Goal: Information Seeking & Learning: Learn about a topic

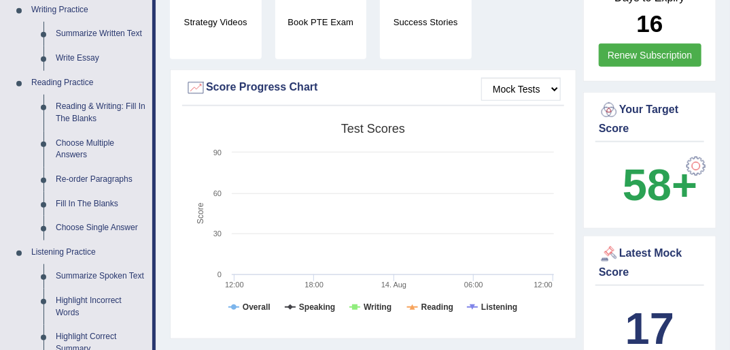
scroll to position [359, 0]
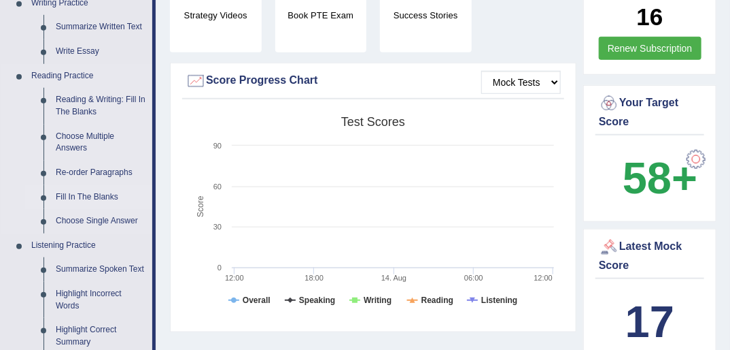
click at [98, 192] on link "Fill In The Blanks" at bounding box center [101, 197] width 103 height 24
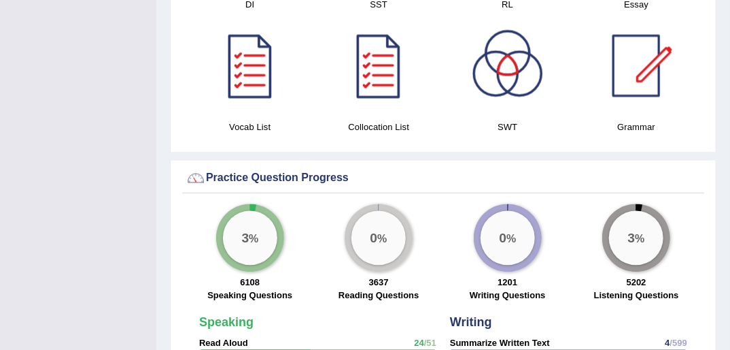
scroll to position [836, 0]
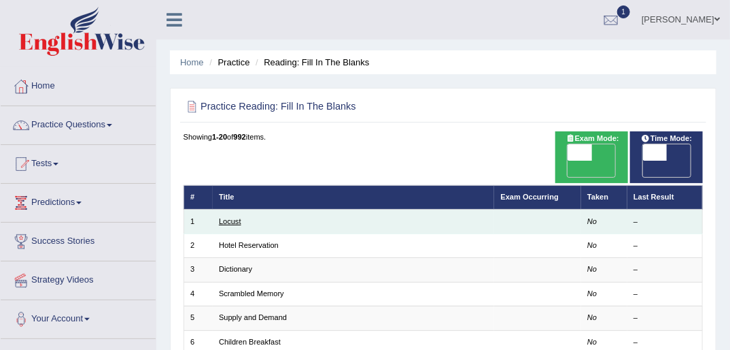
click at [232, 217] on link "Locust" at bounding box center [230, 221] width 22 height 8
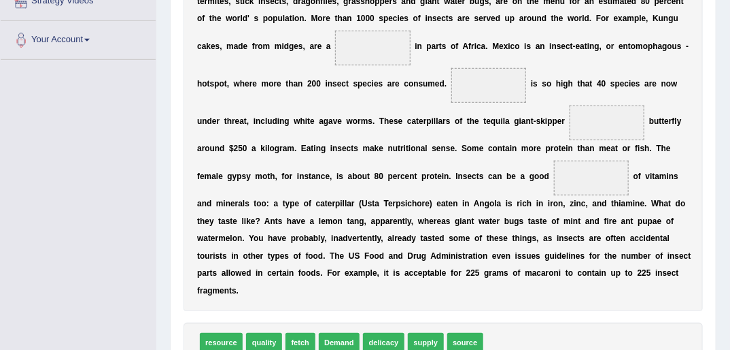
scroll to position [280, 0]
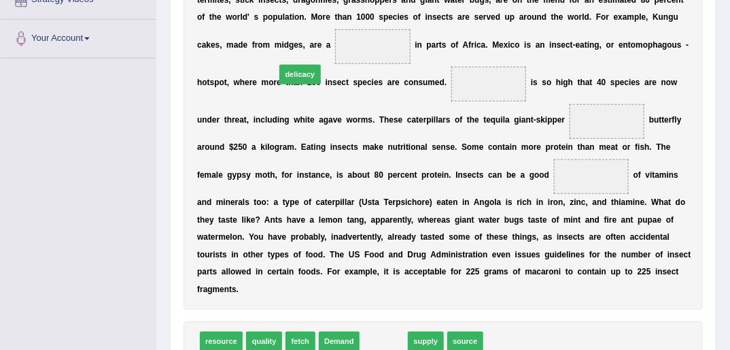
drag, startPoint x: 374, startPoint y: 324, endPoint x: 282, endPoint y: 5, distance: 331.4
click at [282, 5] on div "Instructions: In the text below some words are missing. Drag words from the box…" at bounding box center [443, 145] width 526 height 513
drag, startPoint x: 380, startPoint y: 326, endPoint x: 273, endPoint y: -1, distance: 343.4
drag, startPoint x: 384, startPoint y: 328, endPoint x: 266, endPoint y: -19, distance: 366.9
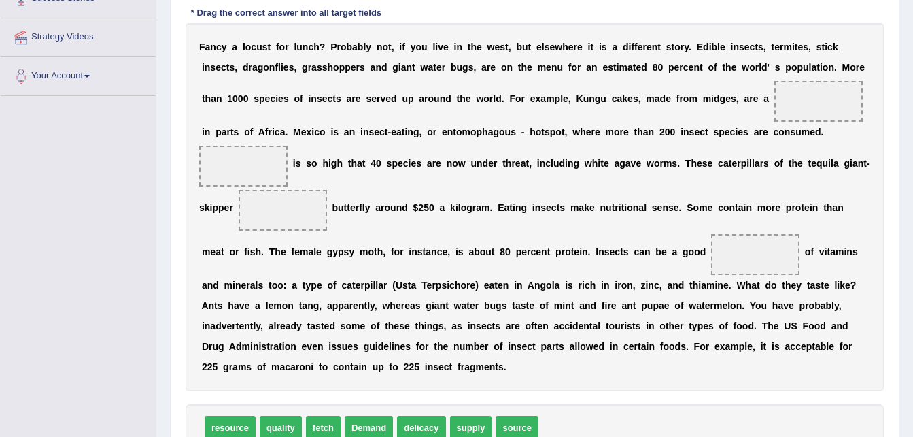
scroll to position [263, 0]
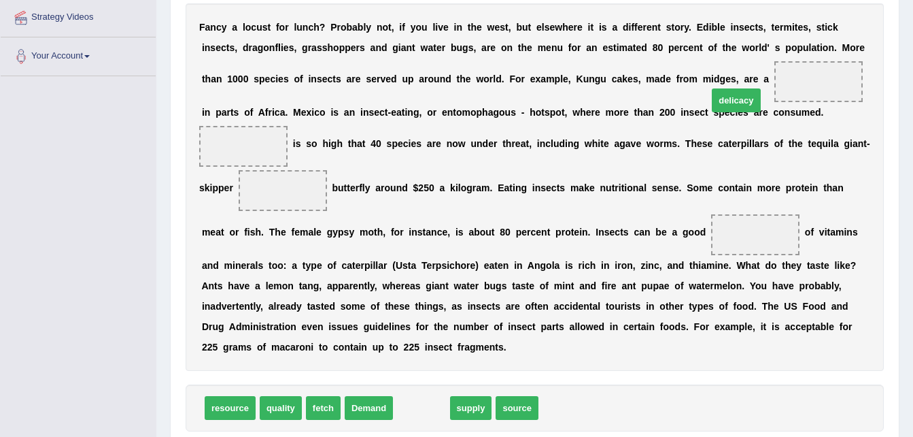
drag, startPoint x: 410, startPoint y: 392, endPoint x: 726, endPoint y: 86, distance: 440.0
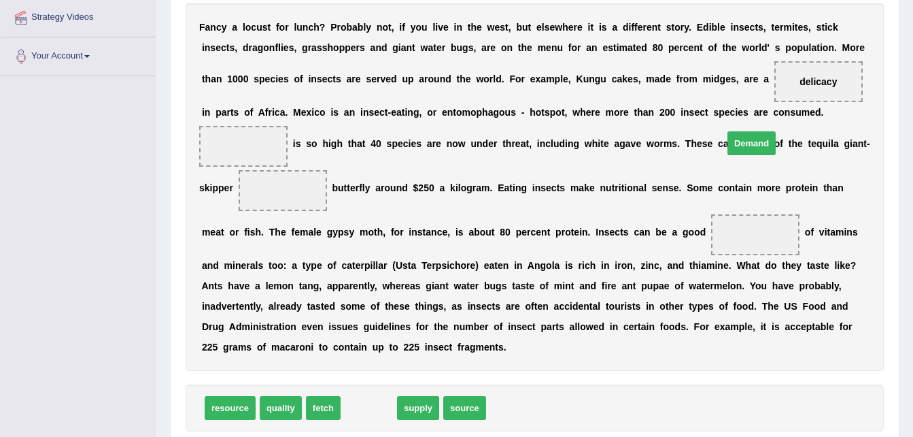
drag, startPoint x: 370, startPoint y: 387, endPoint x: 758, endPoint y: 125, distance: 468.3
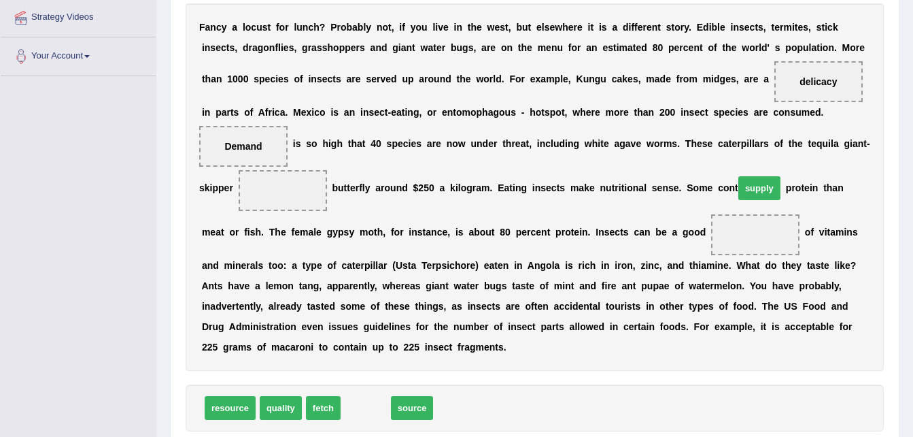
drag, startPoint x: 362, startPoint y: 392, endPoint x: 764, endPoint y: 175, distance: 456.4
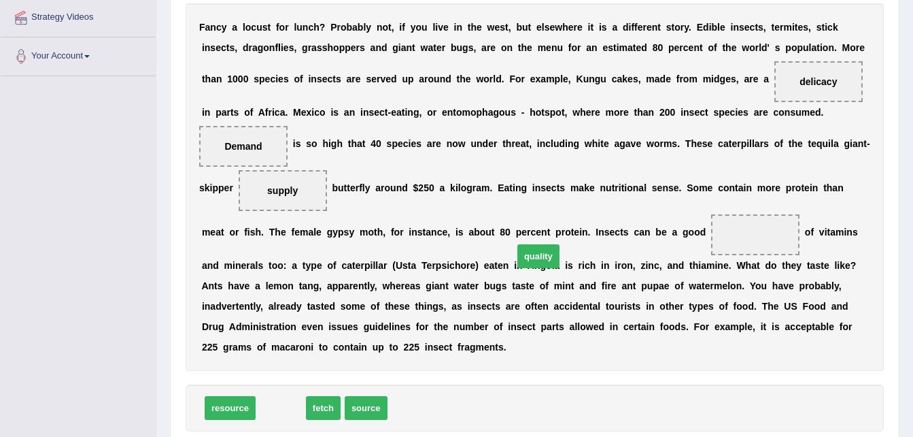
drag, startPoint x: 277, startPoint y: 390, endPoint x: 535, endPoint y: 237, distance: 300.0
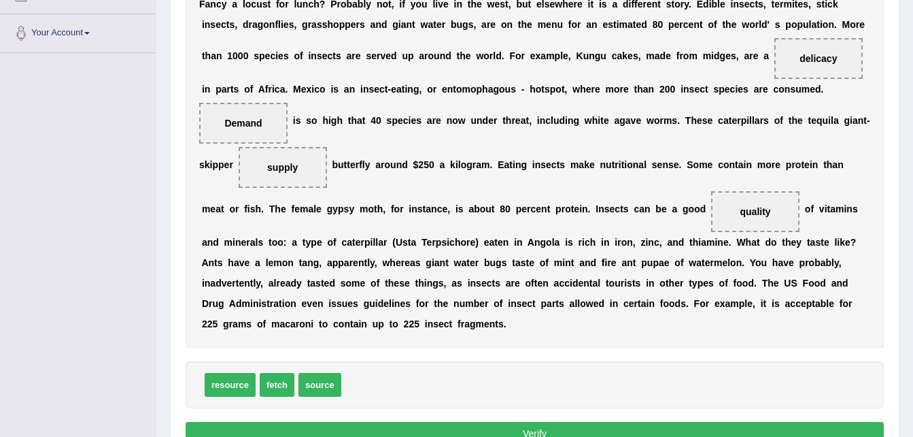
scroll to position [294, 0]
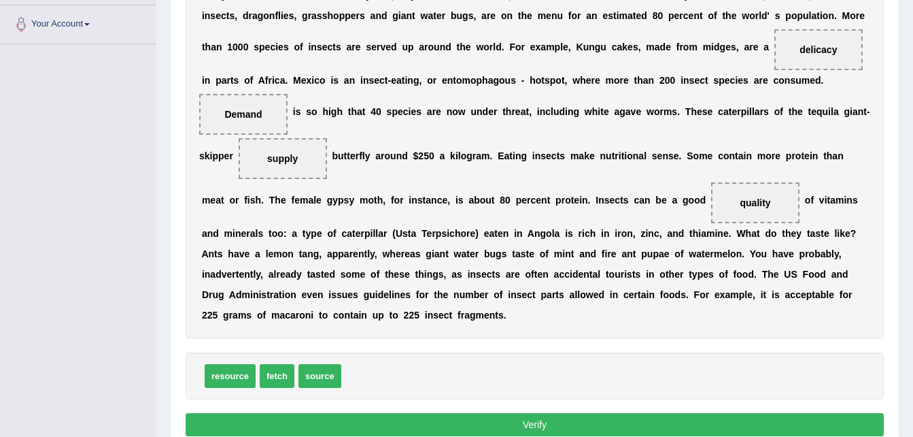
click at [496, 349] on button "Verify" at bounding box center [535, 424] width 698 height 23
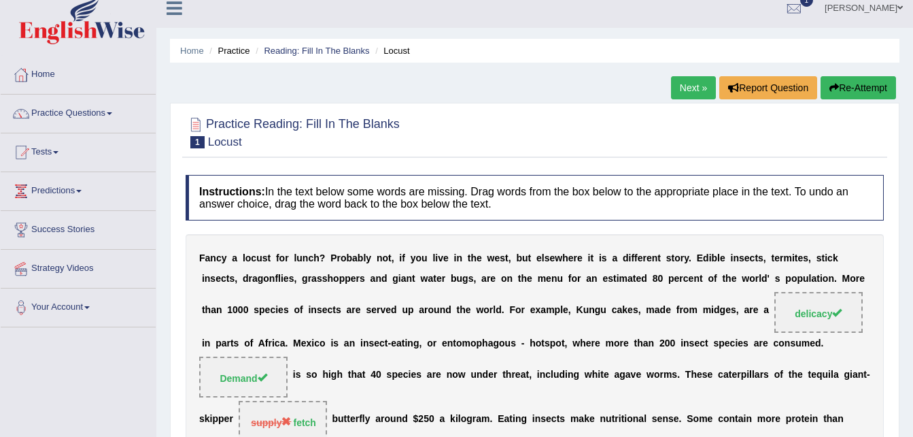
scroll to position [5, 0]
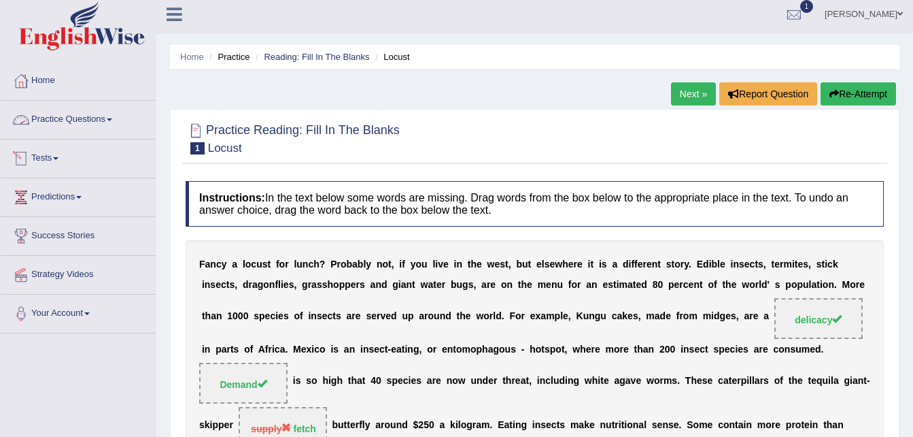
click at [103, 105] on link "Practice Questions" at bounding box center [78, 118] width 155 height 34
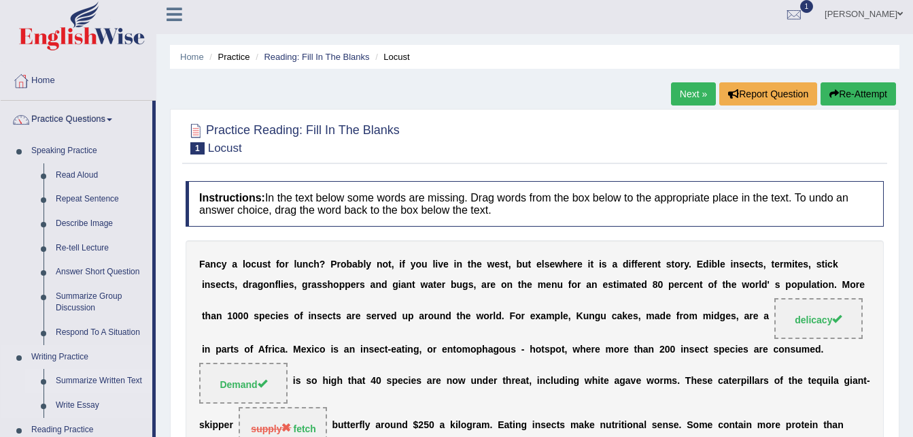
click at [100, 349] on link "Summarize Written Text" at bounding box center [101, 381] width 103 height 24
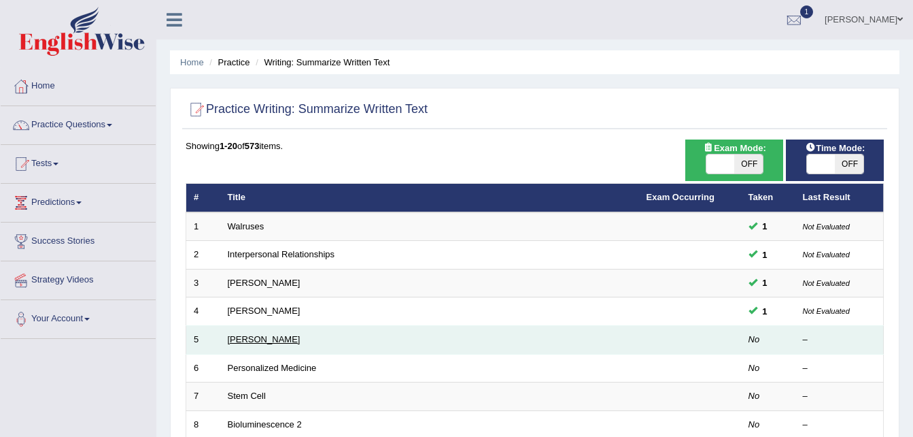
click at [282, 343] on link "[PERSON_NAME]" at bounding box center [264, 339] width 73 height 10
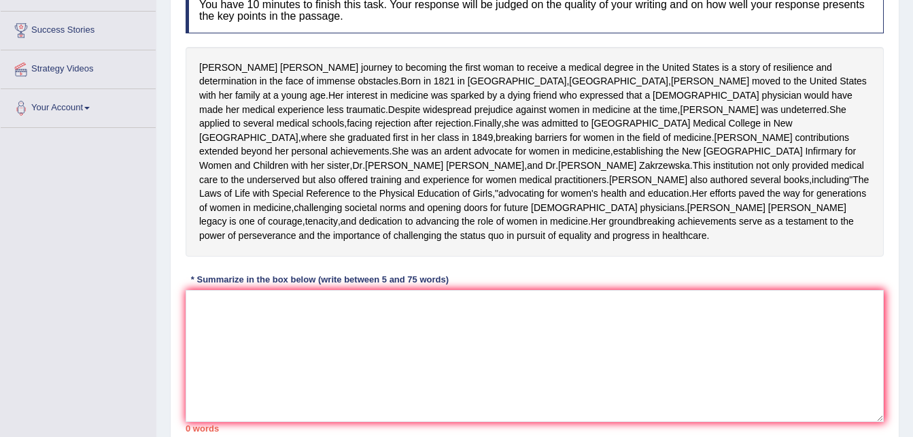
scroll to position [214, 0]
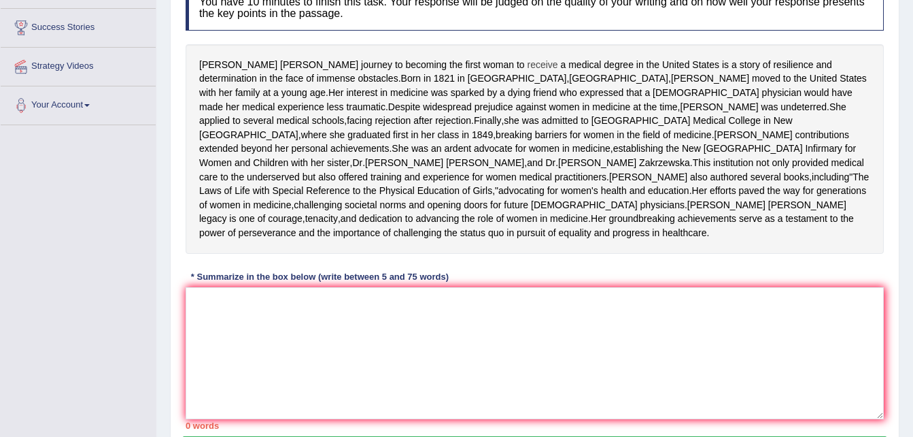
drag, startPoint x: 448, startPoint y: 65, endPoint x: 481, endPoint y: 64, distance: 33.3
click at [481, 64] on div "Elizabeth Blackwell's journey to becoming the first woman to receive a medical …" at bounding box center [535, 148] width 698 height 209
click at [527, 64] on span "receive" at bounding box center [542, 65] width 31 height 14
click at [484, 64] on div at bounding box center [476, 68] width 23 height 10
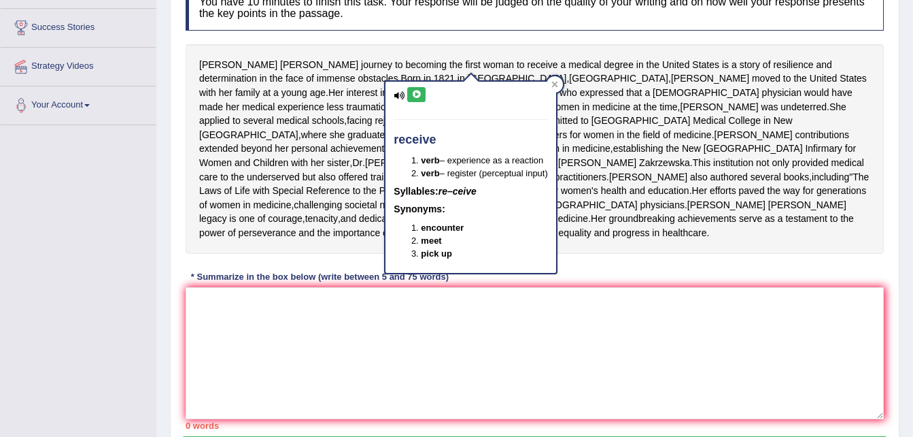
drag, startPoint x: 484, startPoint y: 65, endPoint x: 538, endPoint y: 107, distance: 68.8
click at [537, 107] on div "receive verb – experience as a reaction verb – register (perceptual input) Syll…" at bounding box center [470, 172] width 173 height 202
click at [558, 88] on div at bounding box center [555, 84] width 16 height 16
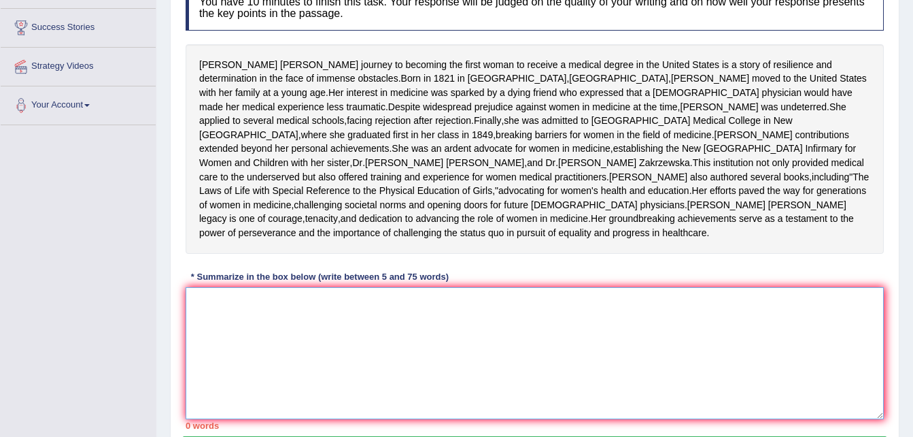
click at [372, 357] on textarea at bounding box center [535, 353] width 698 height 132
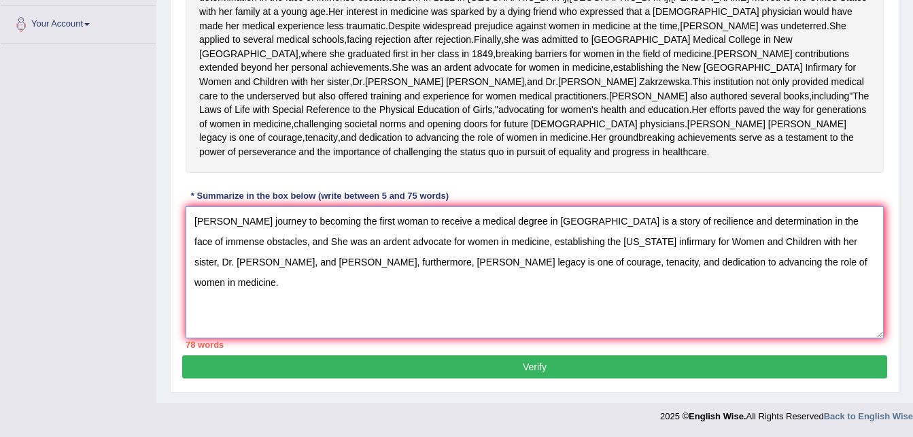
scroll to position [351, 0]
click at [632, 260] on textarea "Elizabeth Blackwell's journey to becoming the first woman to receive a medical …" at bounding box center [535, 272] width 698 height 132
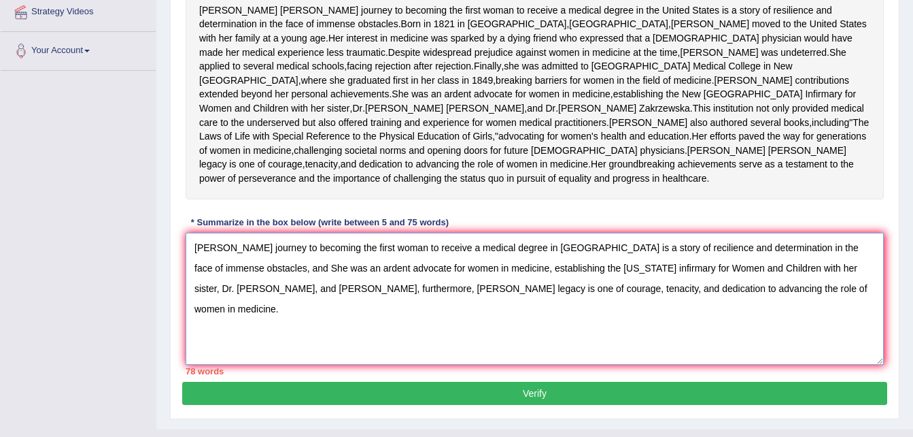
scroll to position [271, 0]
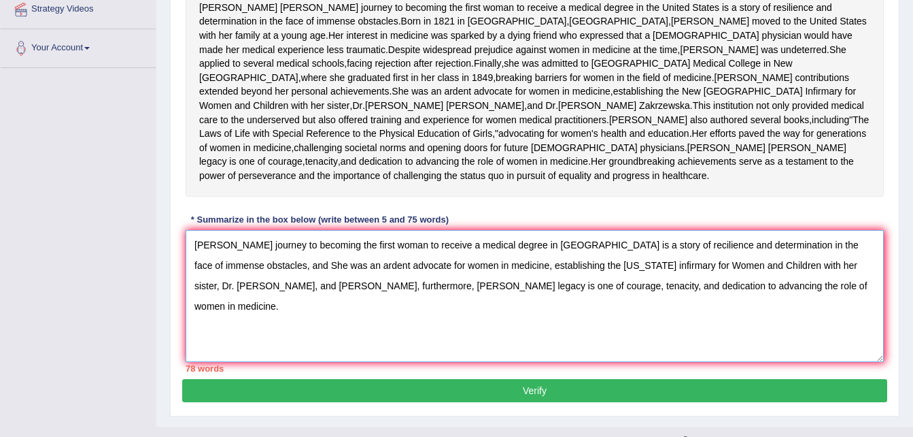
drag, startPoint x: 813, startPoint y: 300, endPoint x: 736, endPoint y: 303, distance: 76.9
click at [736, 303] on textarea "Elizabeth Blackwell's journey to becoming the first woman to receive a medical …" at bounding box center [535, 296] width 698 height 132
drag, startPoint x: 603, startPoint y: 341, endPoint x: 639, endPoint y: 344, distance: 36.1
click at [639, 344] on textarea "Elizabeth Blackwell's journey to becoming the first woman to receive a medical …" at bounding box center [535, 296] width 698 height 132
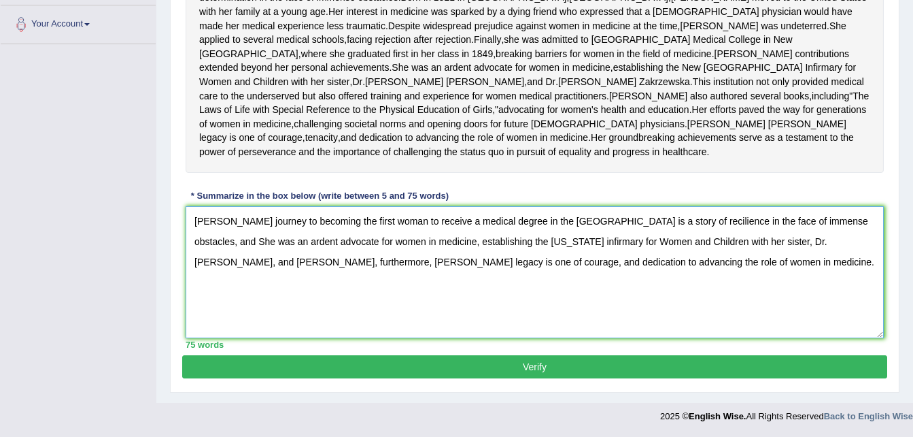
scroll to position [351, 0]
type textarea "Elizabeth Blackwell's journey to becoming the first woman to receive a medical …"
click at [540, 368] on button "Verify" at bounding box center [534, 366] width 705 height 23
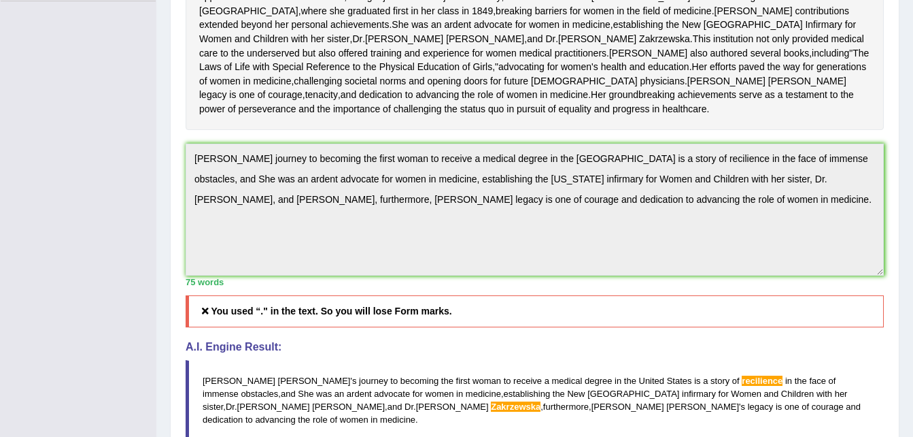
scroll to position [328, 0]
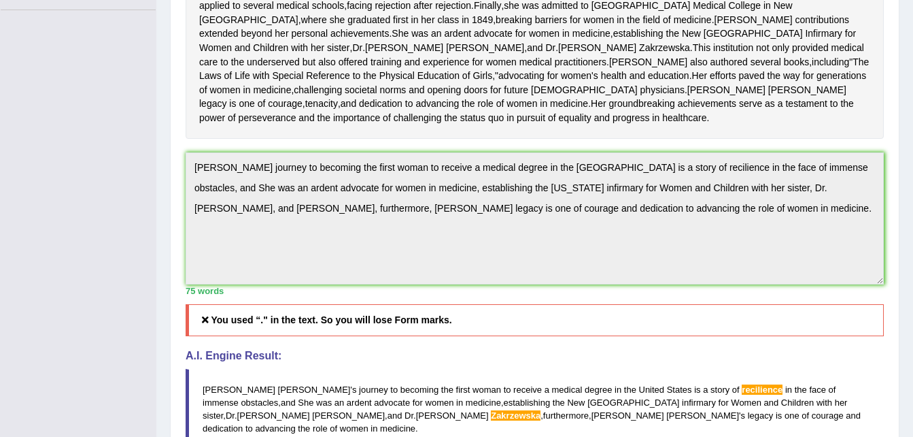
click at [111, 120] on div "Toggle navigation Home Practice Questions Speaking Practice Read Aloud Repeat S…" at bounding box center [456, 186] width 913 height 1028
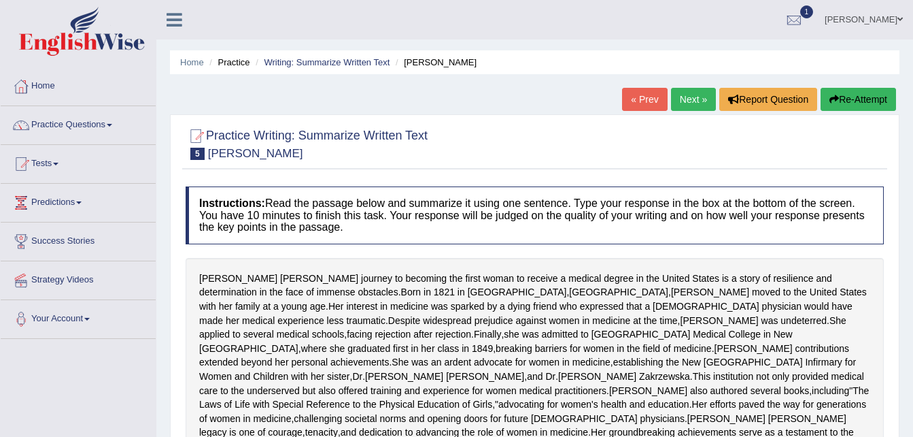
click at [873, 108] on button "Re-Attempt" at bounding box center [858, 99] width 75 height 23
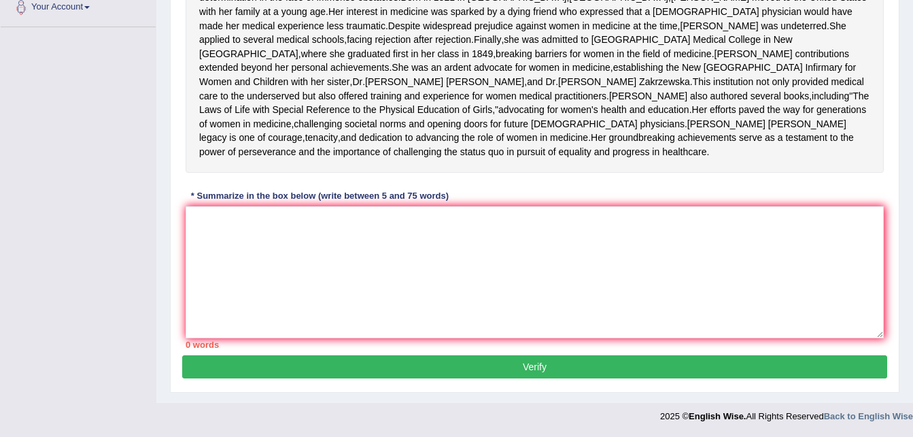
scroll to position [360, 0]
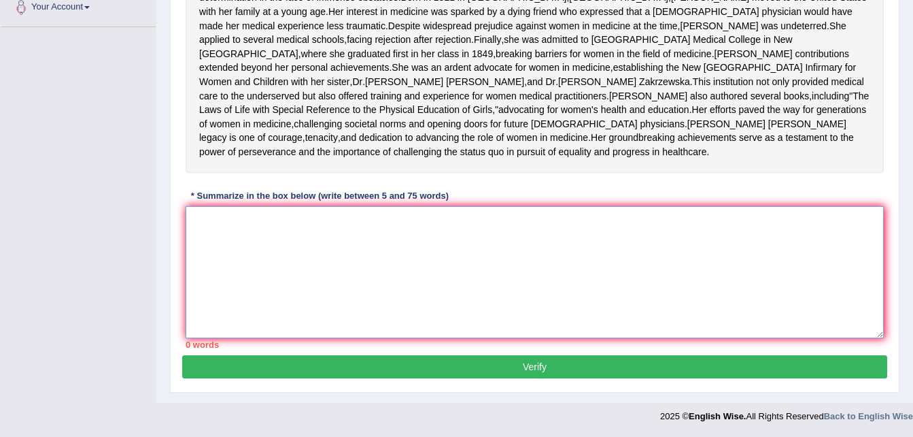
click at [476, 223] on textarea at bounding box center [535, 272] width 698 height 132
paste textarea "Elizabeth Blackwell's journey to becoming the first woman to receive a medical …"
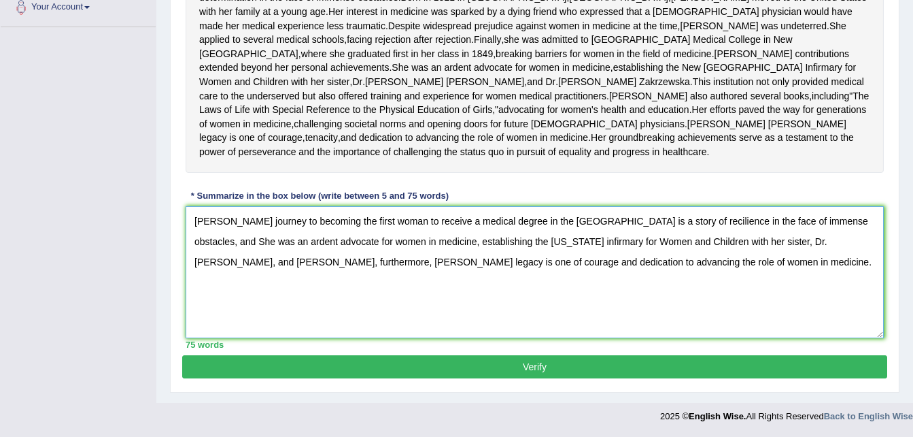
click at [707, 229] on textarea "Elizabeth Blackwell's journey to becoming the first woman to receive a medical …" at bounding box center [535, 272] width 698 height 132
click at [281, 231] on textarea "Elizabeth Blackwell's journey to becoming the first woman to receive a medical …" at bounding box center [535, 272] width 698 height 132
click at [492, 269] on textarea "Elizabeth Blackwells journey to becoming the first woman to receive a medical d…" at bounding box center [535, 272] width 698 height 132
type textarea "[PERSON_NAME] journey to becoming the first woman to receive a medical degree i…"
click at [482, 377] on button "Verify" at bounding box center [534, 366] width 705 height 23
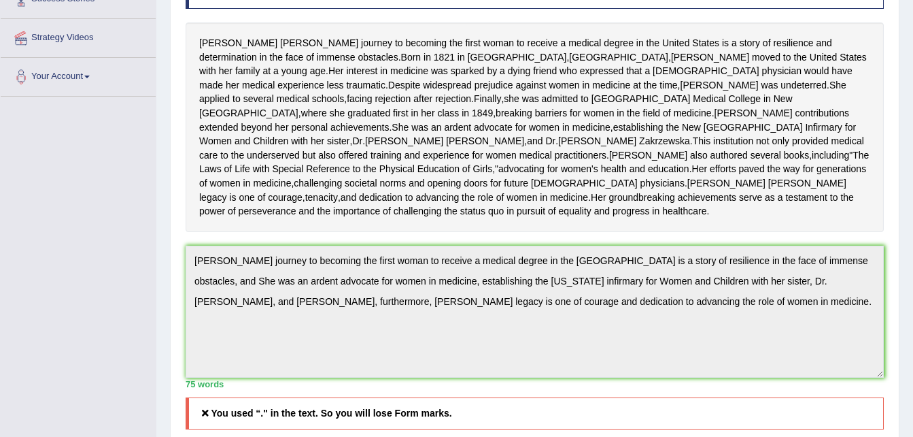
scroll to position [240, 0]
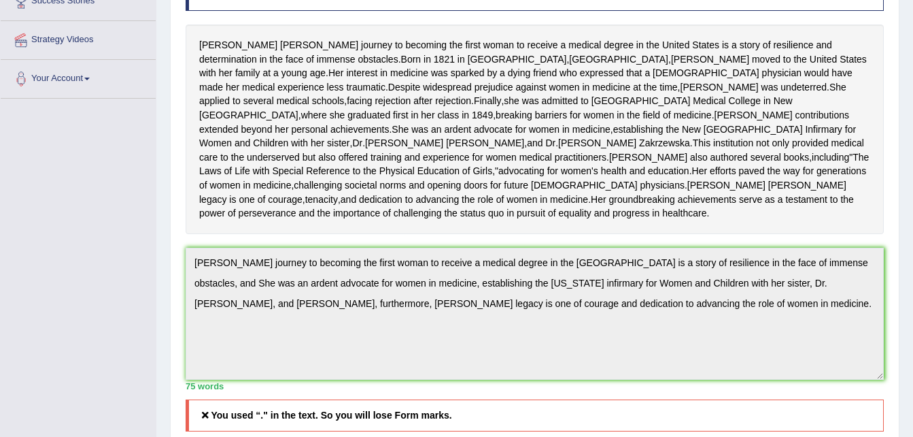
click at [133, 300] on div "Toggle navigation Home Practice Questions Speaking Practice Read Aloud Repeat S…" at bounding box center [456, 277] width 913 height 1035
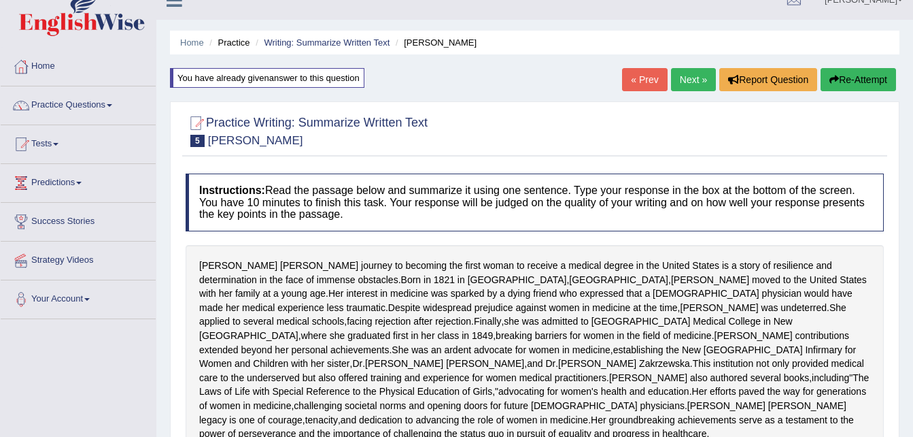
scroll to position [0, 0]
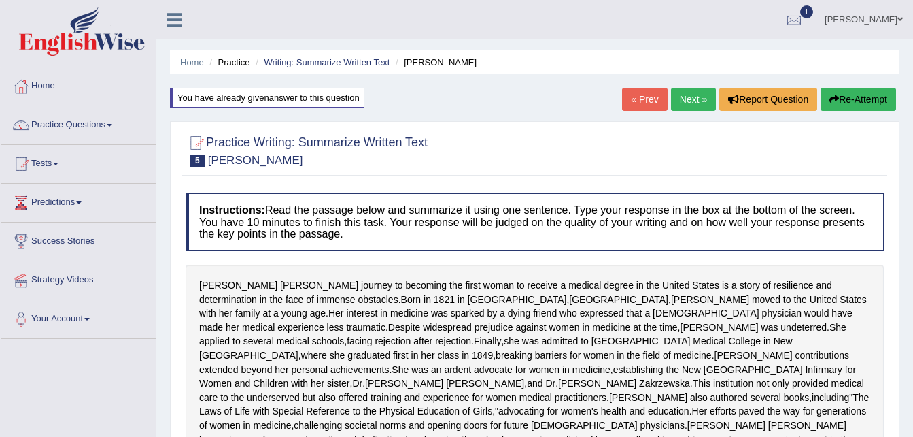
click at [857, 101] on button "Re-Attempt" at bounding box center [858, 99] width 75 height 23
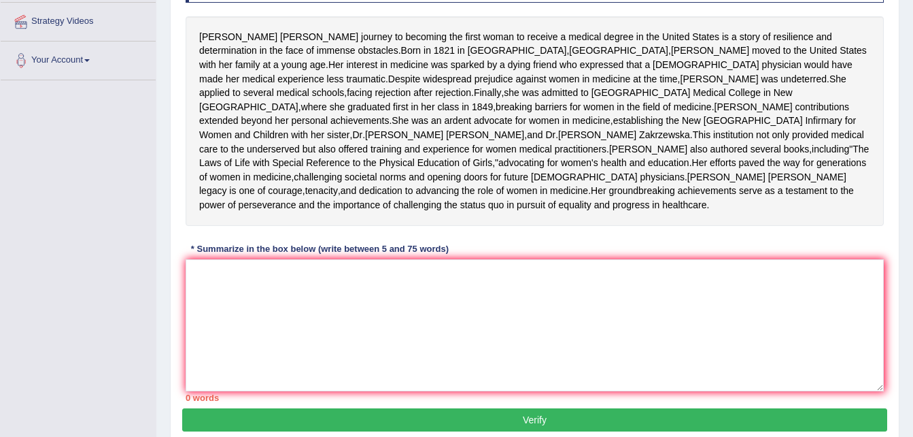
scroll to position [272, 0]
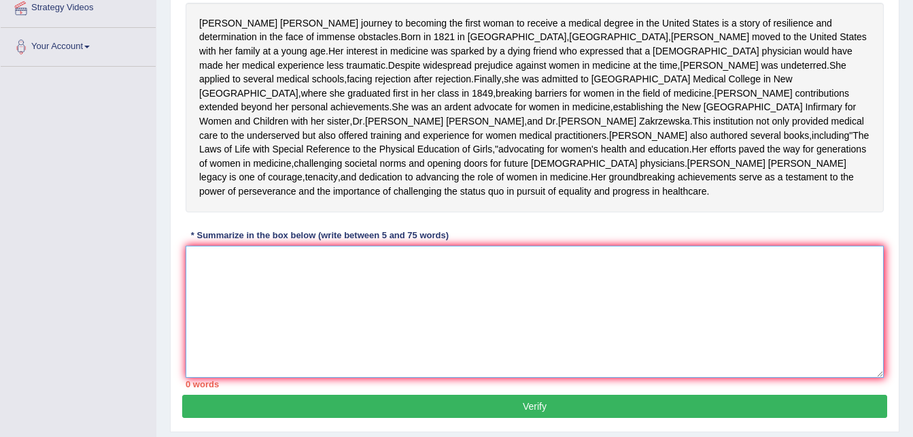
click at [454, 332] on textarea at bounding box center [535, 312] width 698 height 132
paste textarea "[PERSON_NAME] journey to becoming the first woman to receive a medical degree i…"
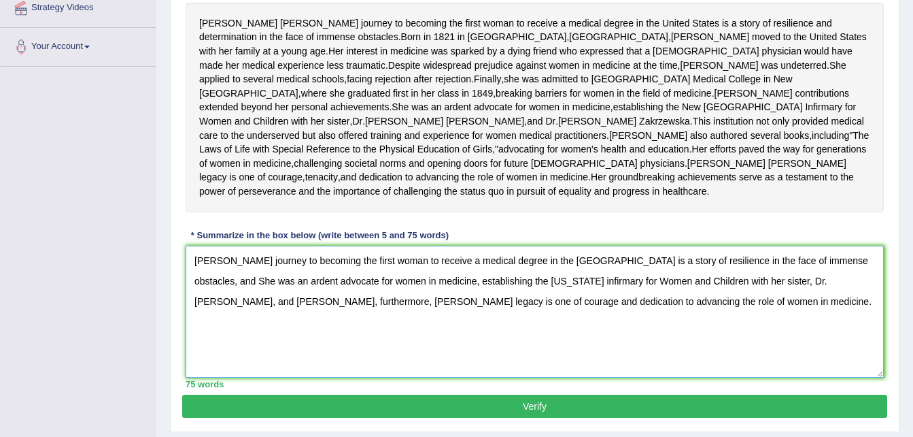
click at [805, 337] on textarea "[PERSON_NAME] journey to becoming the first woman to receive a medical degree i…" at bounding box center [535, 312] width 698 height 132
click at [261, 357] on textarea "Elizabeth Blackwells journey to becoming the first woman to receive a medical d…" at bounding box center [535, 312] width 698 height 132
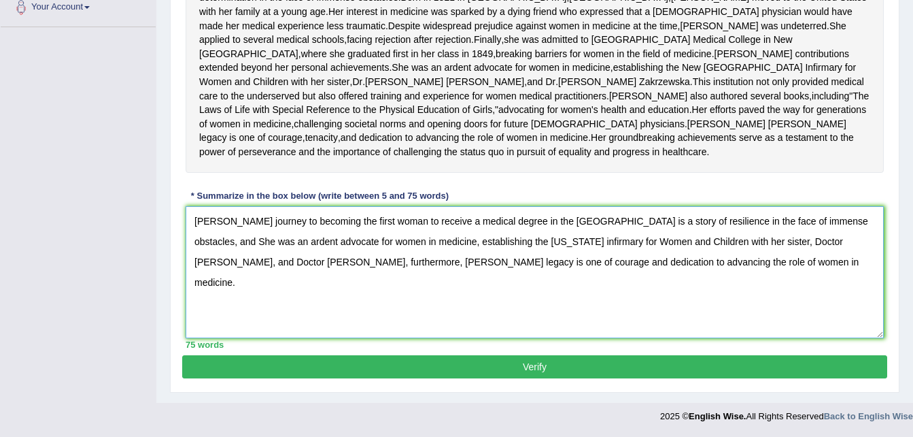
scroll to position [368, 0]
type textarea "Elizabeth Blackwells journey to becoming the first woman to receive a medical d…"
click at [539, 360] on button "Verify" at bounding box center [534, 366] width 705 height 23
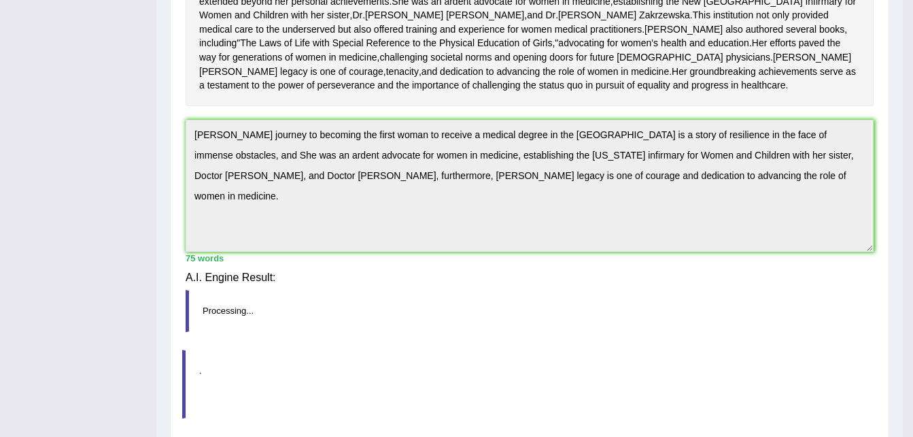
scroll to position [350, 0]
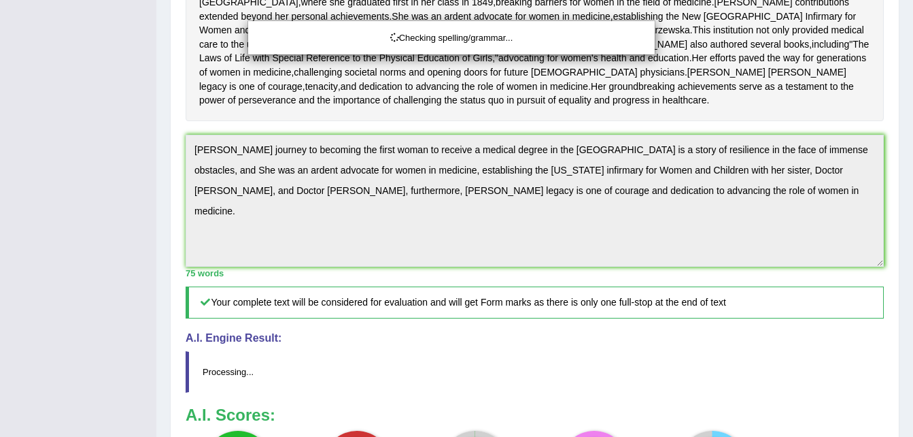
drag, startPoint x: 923, startPoint y: 235, endPoint x: 926, endPoint y: 346, distance: 110.9
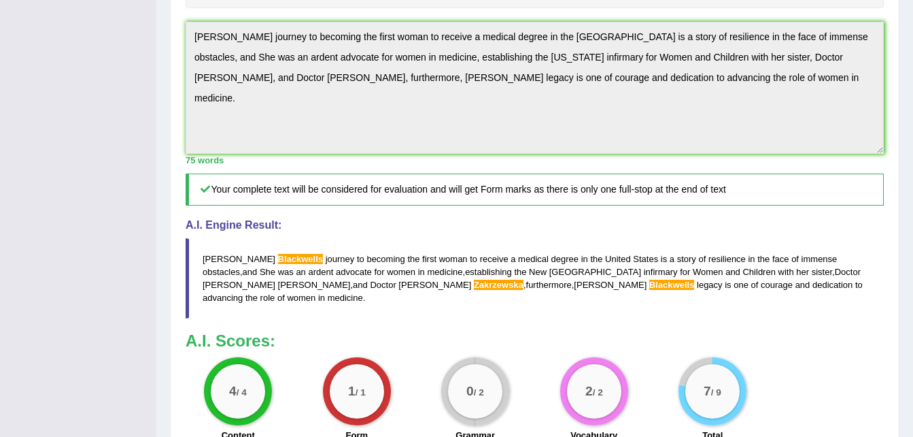
scroll to position [464, 0]
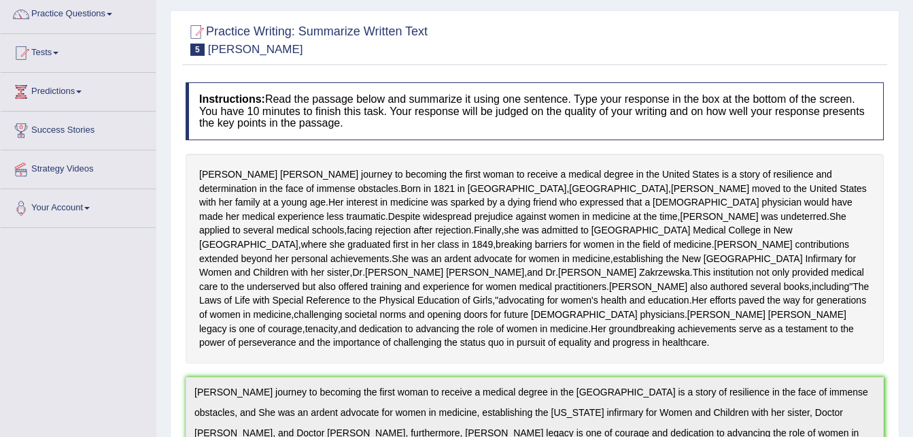
scroll to position [0, 0]
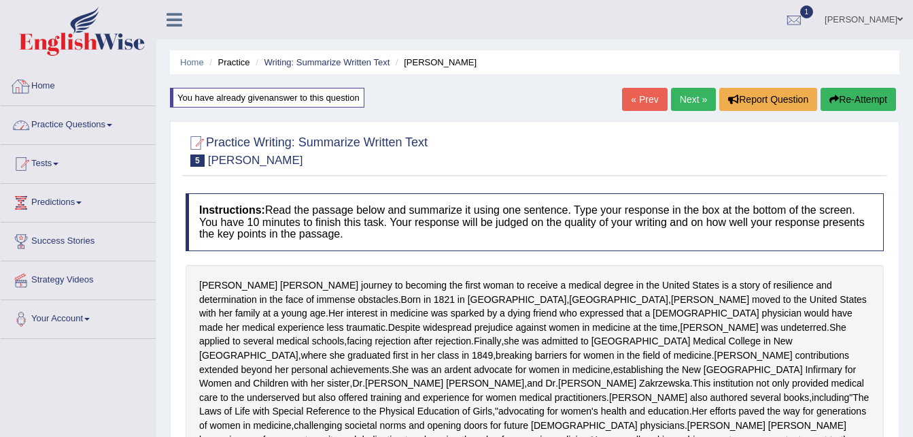
click at [121, 120] on link "Practice Questions" at bounding box center [78, 123] width 155 height 34
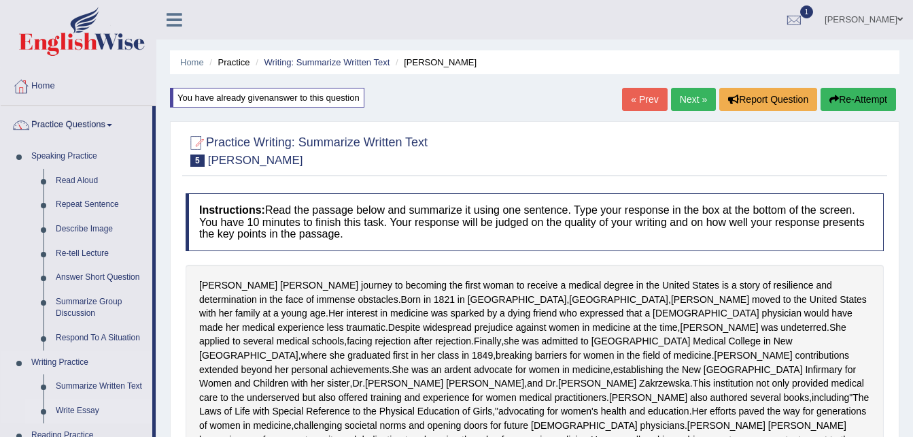
click at [78, 415] on link "Write Essay" at bounding box center [101, 411] width 103 height 24
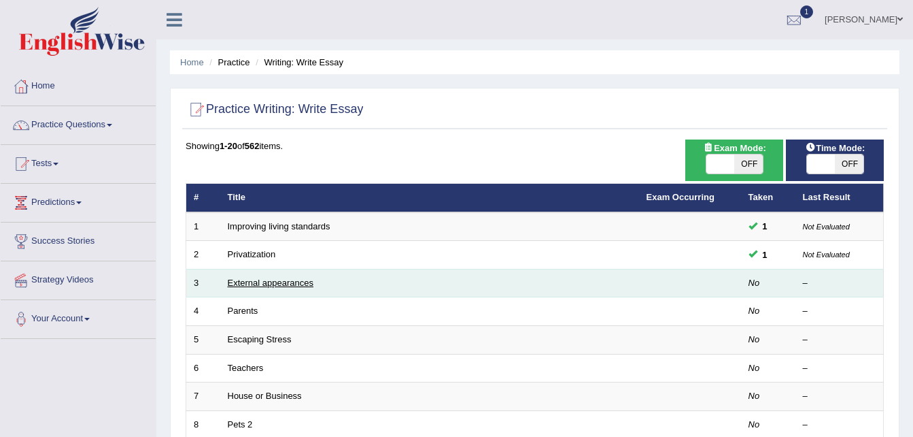
click at [284, 284] on link "External appearances" at bounding box center [271, 282] width 86 height 10
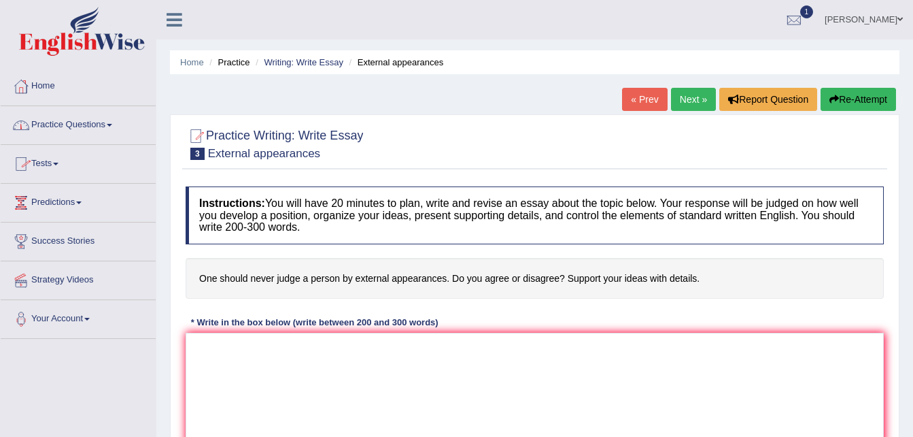
click at [63, 162] on link "Tests" at bounding box center [78, 162] width 155 height 34
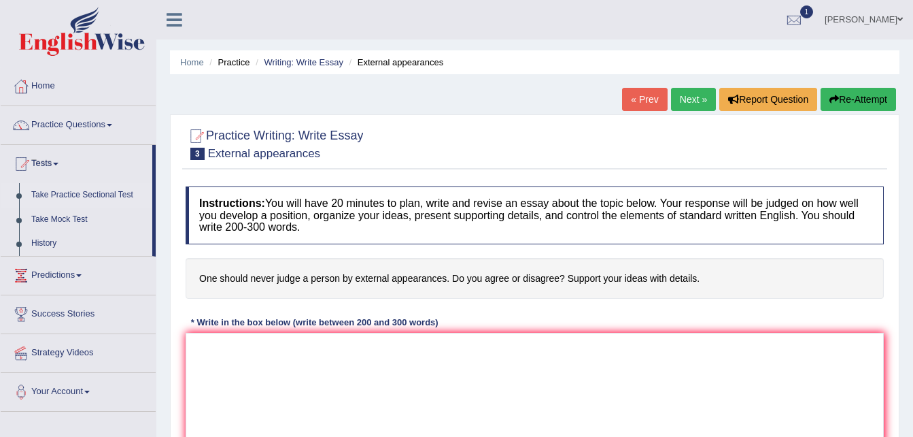
click at [83, 196] on link "Take Practice Sectional Test" at bounding box center [88, 195] width 127 height 24
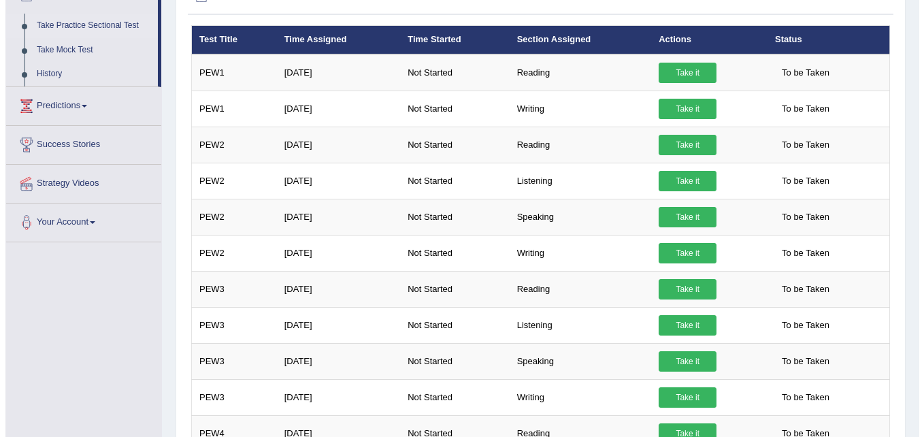
scroll to position [171, 0]
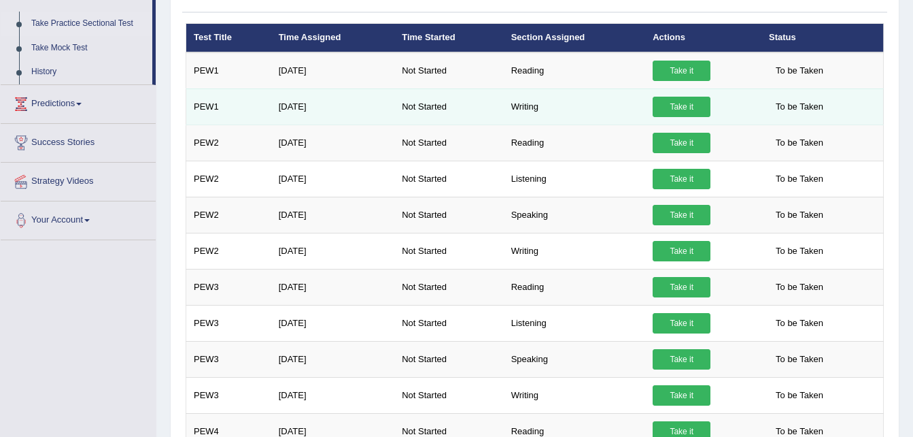
click at [682, 105] on link "Take it" at bounding box center [682, 107] width 58 height 20
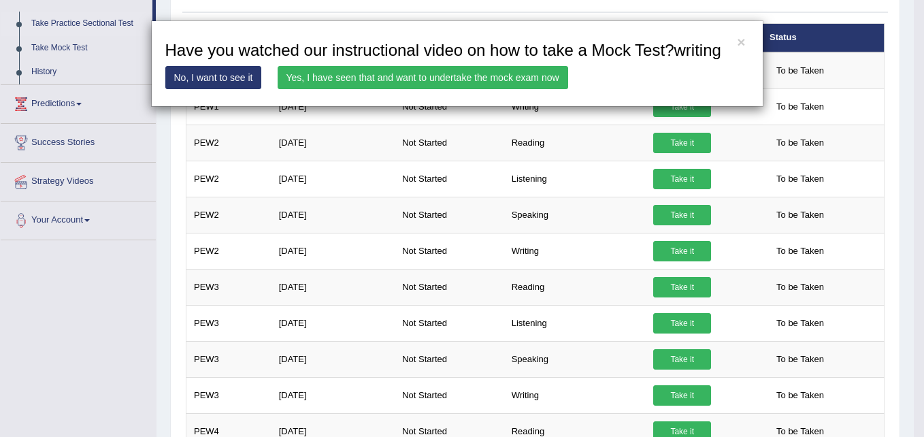
click at [368, 73] on link "Yes, I have seen that and want to undertake the mock exam now" at bounding box center [422, 77] width 290 height 23
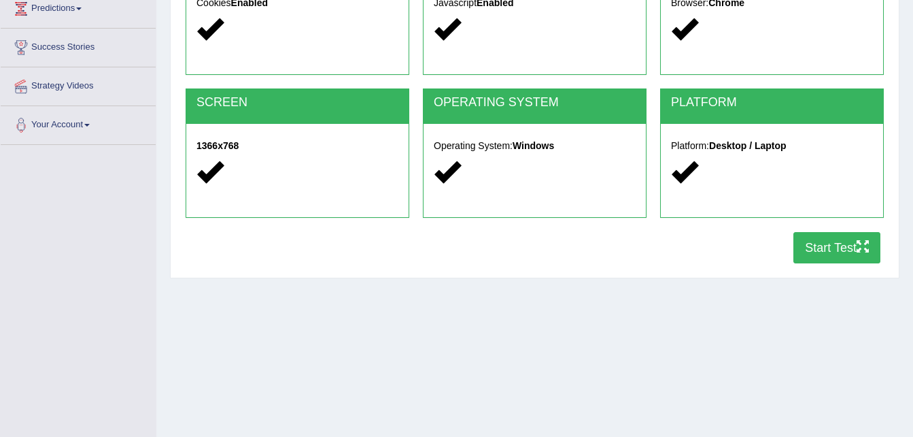
scroll to position [195, 0]
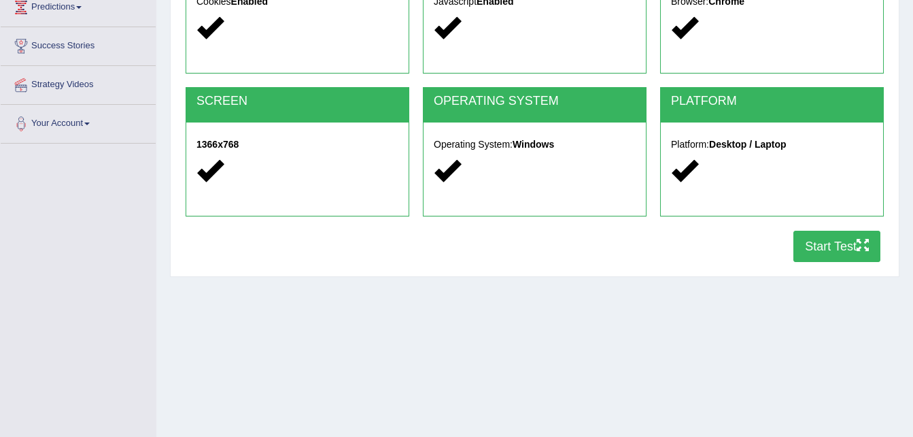
click at [824, 239] on button "Start Test" at bounding box center [837, 246] width 87 height 31
